Goal: Task Accomplishment & Management: Use online tool/utility

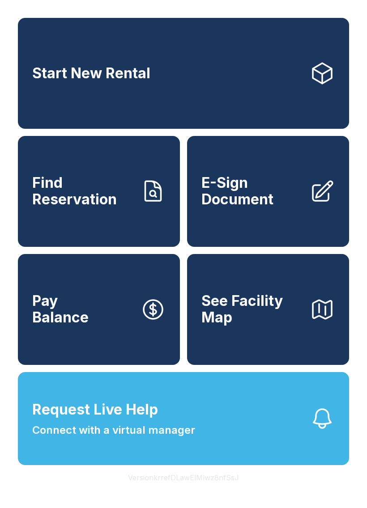
scroll to position [11, 0]
click at [131, 421] on span "Request Live Help" at bounding box center [95, 409] width 126 height 21
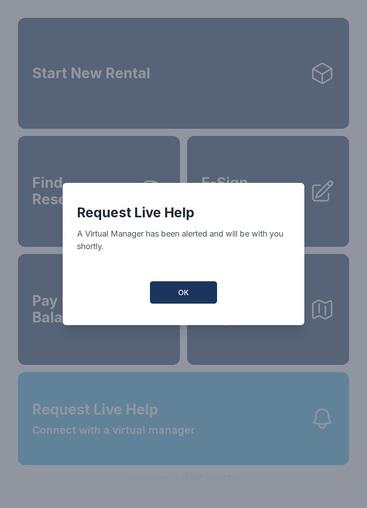
click at [181, 298] on span "OK" at bounding box center [183, 292] width 11 height 11
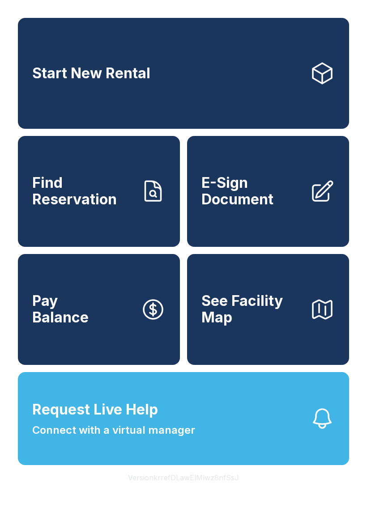
click at [106, 421] on span "Request Live Help" at bounding box center [95, 409] width 126 height 21
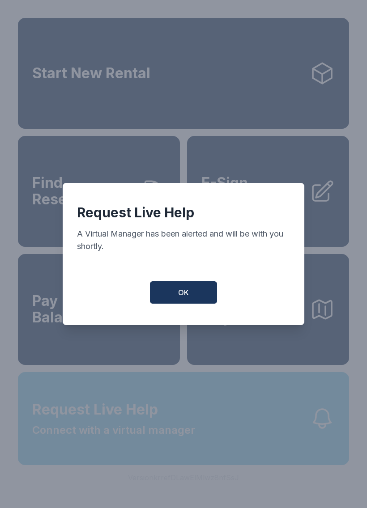
click at [105, 428] on div "Request Live Help A Virtual Manager has been alerted and will be with you short…" at bounding box center [183, 254] width 367 height 508
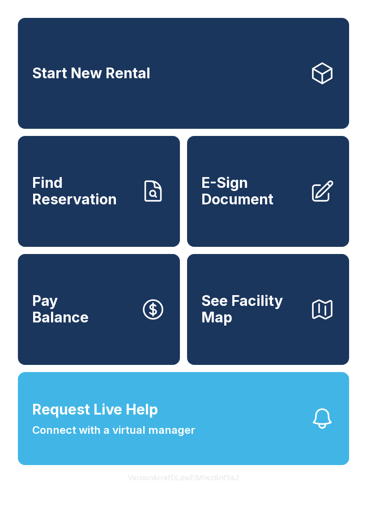
click at [256, 311] on span "See Facility Map" at bounding box center [251, 309] width 101 height 33
click at [171, 426] on span "Request Live Help Connect with a virtual manager" at bounding box center [113, 418] width 163 height 39
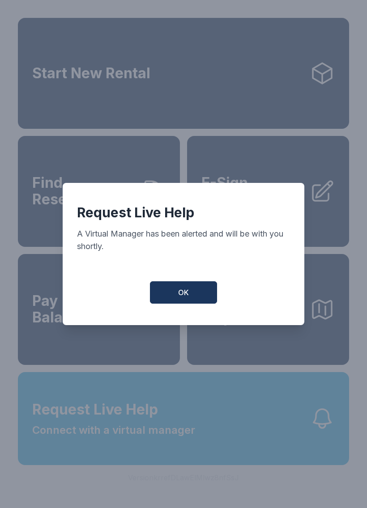
click at [165, 299] on button "OK" at bounding box center [183, 293] width 67 height 22
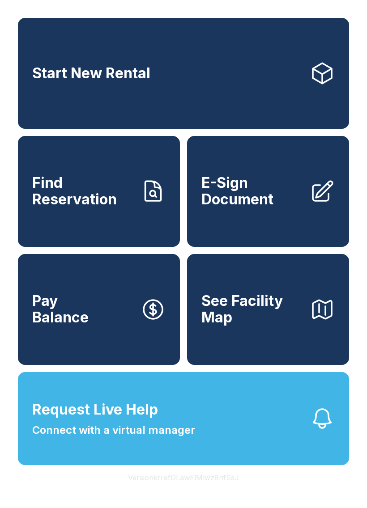
click at [116, 210] on link "Find Reservation" at bounding box center [99, 191] width 162 height 111
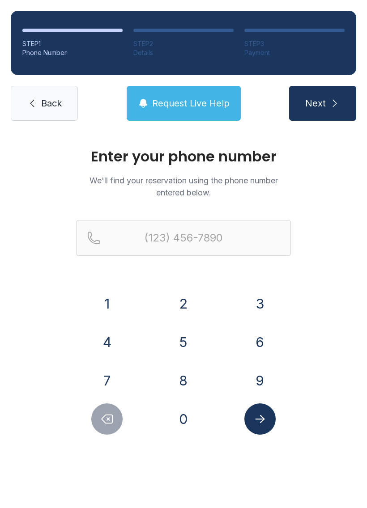
click at [197, 103] on span "Request Live Help" at bounding box center [190, 103] width 77 height 13
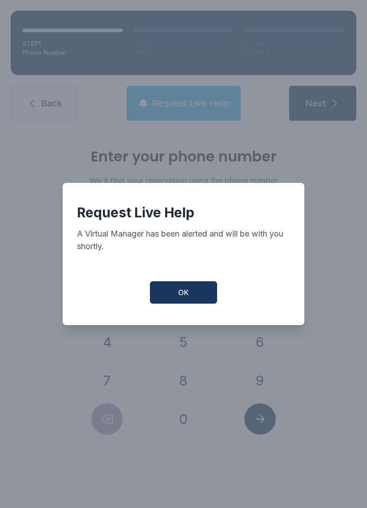
click at [198, 289] on button "OK" at bounding box center [183, 293] width 67 height 22
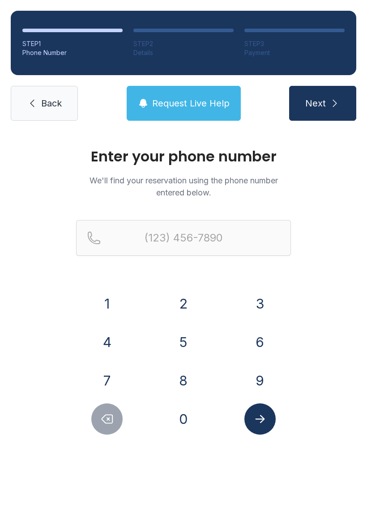
click at [63, 97] on link "Back" at bounding box center [44, 103] width 67 height 35
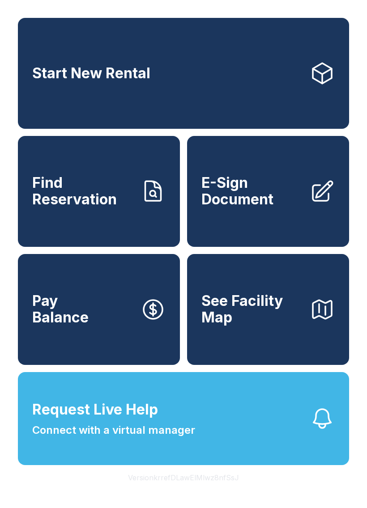
click at [271, 207] on span "E-Sign Document" at bounding box center [251, 191] width 101 height 33
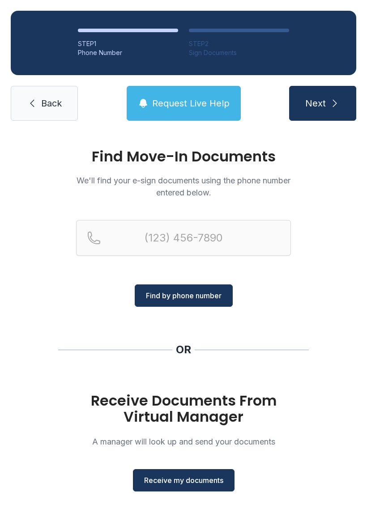
click at [50, 111] on link "Back" at bounding box center [44, 103] width 67 height 35
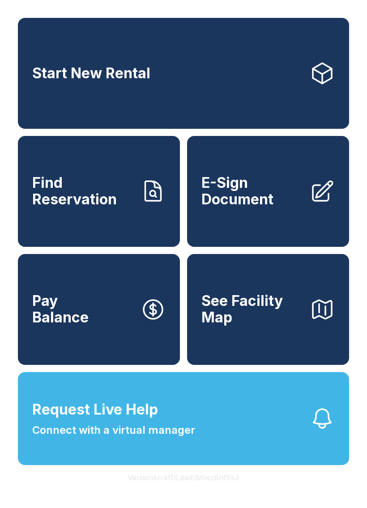
click at [118, 348] on button "Pay Balance" at bounding box center [99, 309] width 162 height 111
click at [289, 80] on link "Start New Rental" at bounding box center [183, 73] width 331 height 111
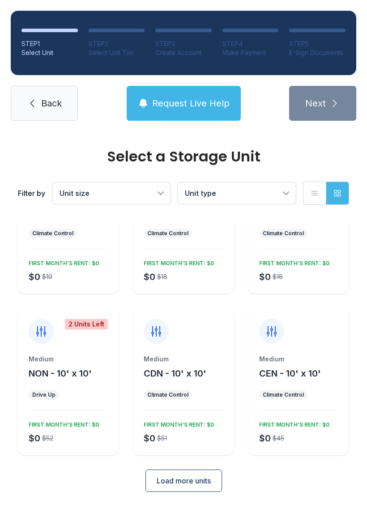
scroll to position [78, 0]
click at [216, 478] on button "Load more units" at bounding box center [183, 481] width 77 height 22
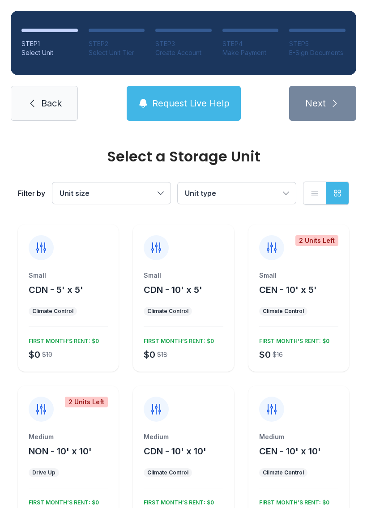
scroll to position [0, 0]
click at [61, 101] on span "Back" at bounding box center [51, 103] width 21 height 13
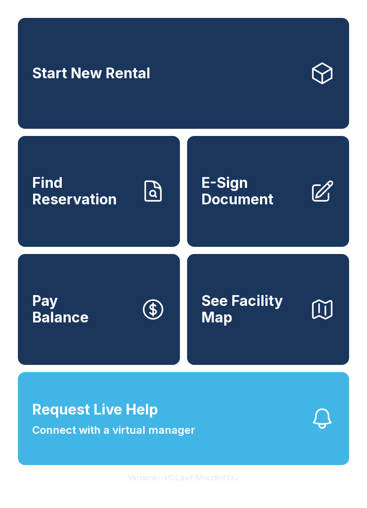
click at [274, 465] on button "Request Live Help Connect with a virtual manager" at bounding box center [183, 418] width 331 height 93
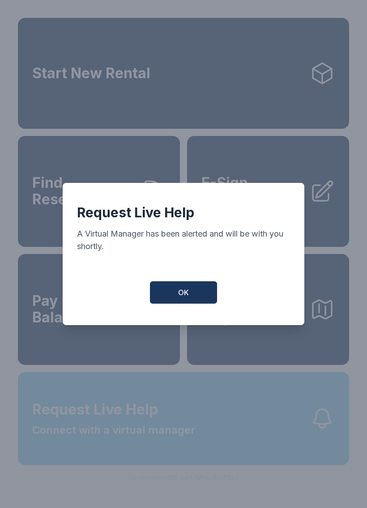
click at [282, 451] on div "Request Live Help A Virtual Manager has been alerted and will be with you short…" at bounding box center [183, 254] width 367 height 508
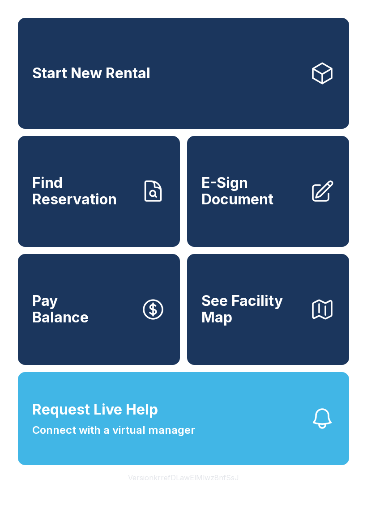
click at [255, 445] on button "Request Live Help Connect with a virtual manager" at bounding box center [183, 418] width 331 height 93
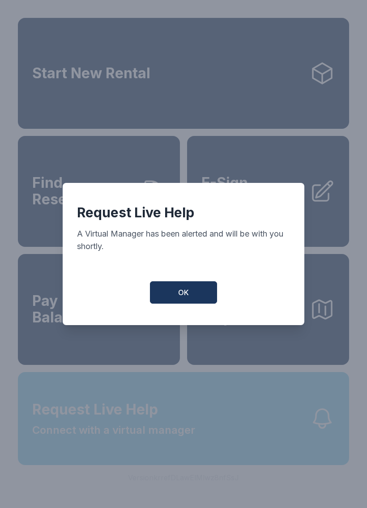
click at [255, 445] on div "Request Live Help A Virtual Manager has been alerted and will be with you short…" at bounding box center [183, 254] width 367 height 508
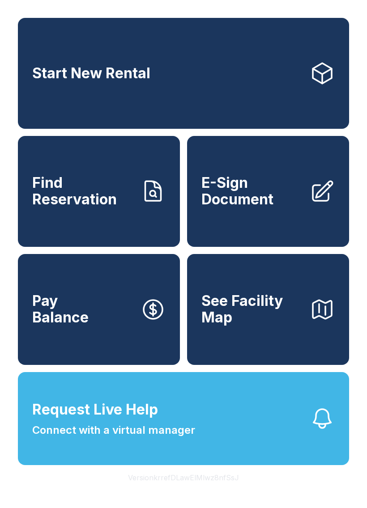
click at [269, 447] on button "Request Live Help Connect with a virtual manager" at bounding box center [183, 418] width 331 height 93
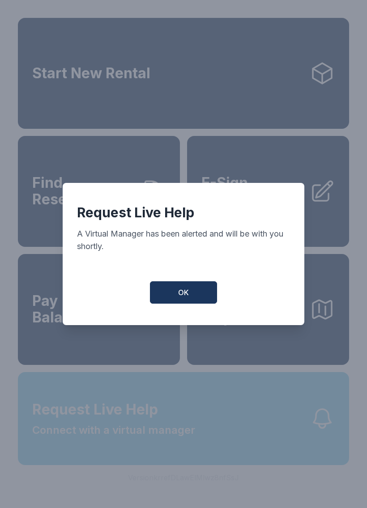
click at [268, 437] on div "Request Live Help A Virtual Manager has been alerted and will be with you short…" at bounding box center [183, 254] width 367 height 508
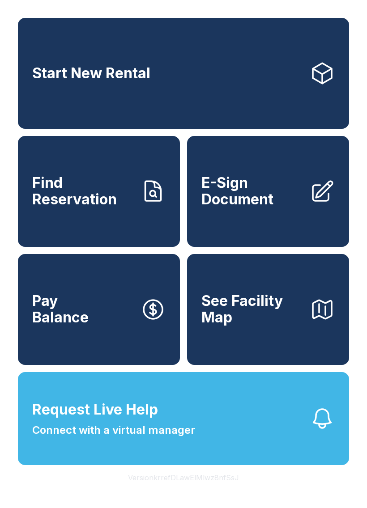
click at [260, 436] on button "Request Live Help Connect with a virtual manager" at bounding box center [183, 418] width 331 height 93
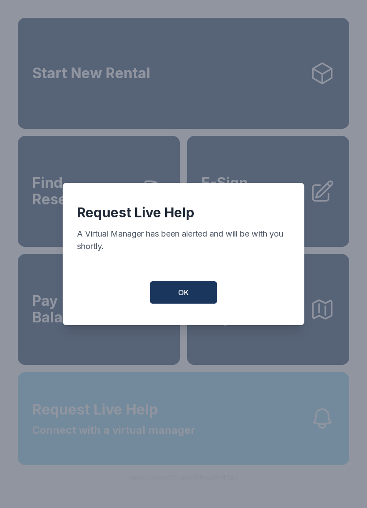
click at [260, 435] on div "Request Live Help A Virtual Manager has been alerted and will be with you short…" at bounding box center [183, 254] width 367 height 508
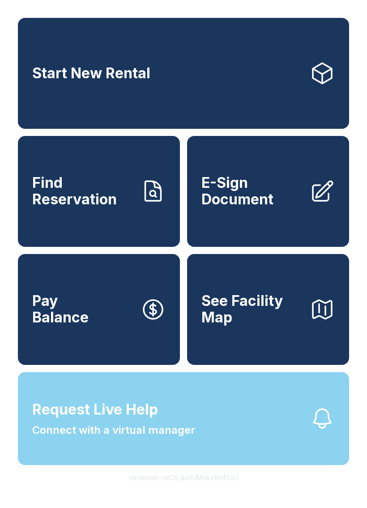
click at [251, 431] on button "Request Live Help Connect with a virtual manager" at bounding box center [183, 418] width 331 height 93
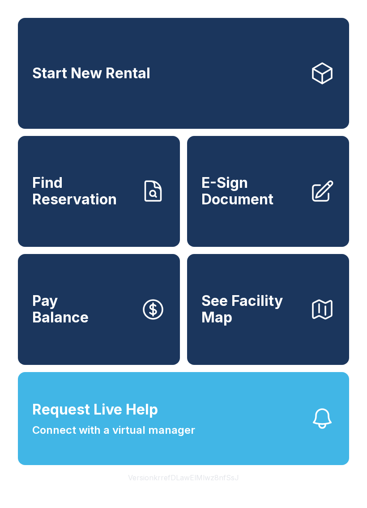
click at [246, 432] on div "Request Live Help A Virtual Manager has been alerted and will be with you short…" at bounding box center [183, 254] width 367 height 508
click at [244, 435] on button "Request Live Help Connect with a virtual manager" at bounding box center [183, 418] width 331 height 93
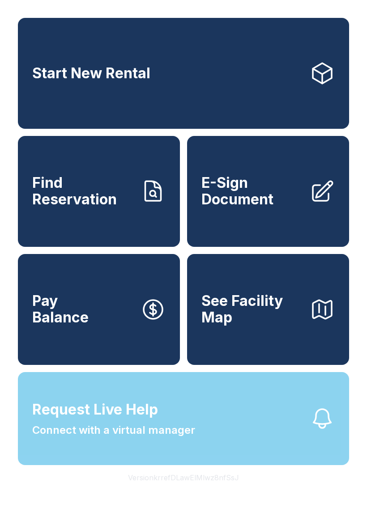
click at [243, 434] on div "Request Live Help A Virtual Manager has been alerted and will be with you short…" at bounding box center [183, 254] width 367 height 508
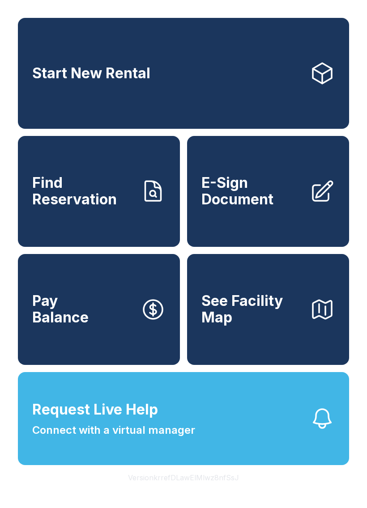
click at [254, 438] on button "Request Live Help Connect with a virtual manager" at bounding box center [183, 418] width 331 height 93
